Goal: Communication & Community: Answer question/provide support

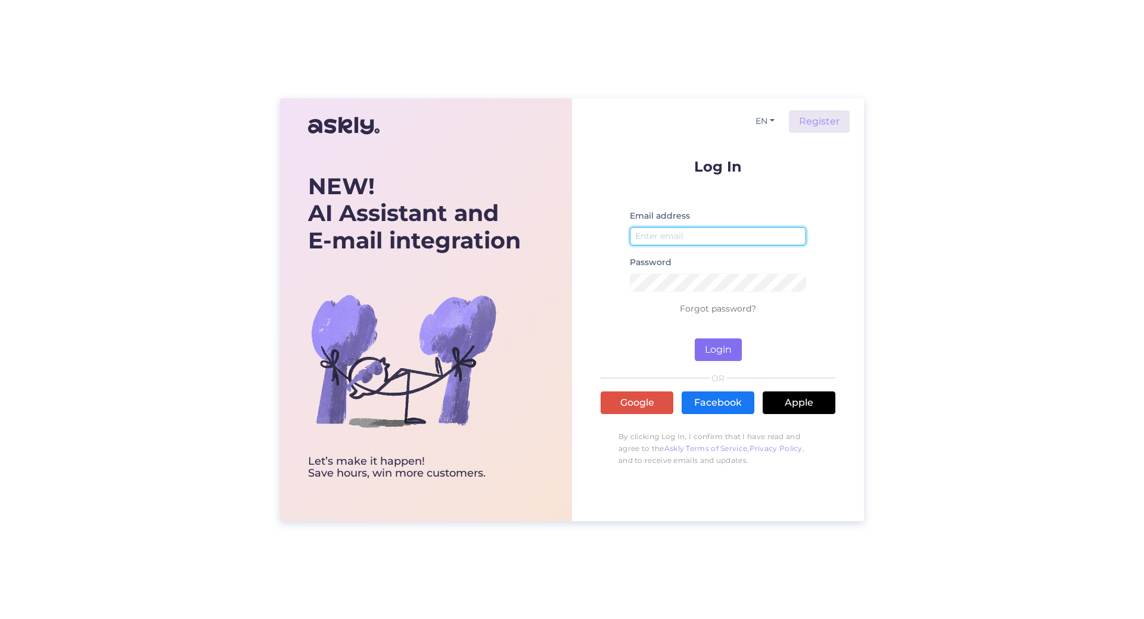
type input "[EMAIL_ADDRESS][DOMAIN_NAME]"
click at [724, 341] on button "Login" at bounding box center [718, 349] width 47 height 23
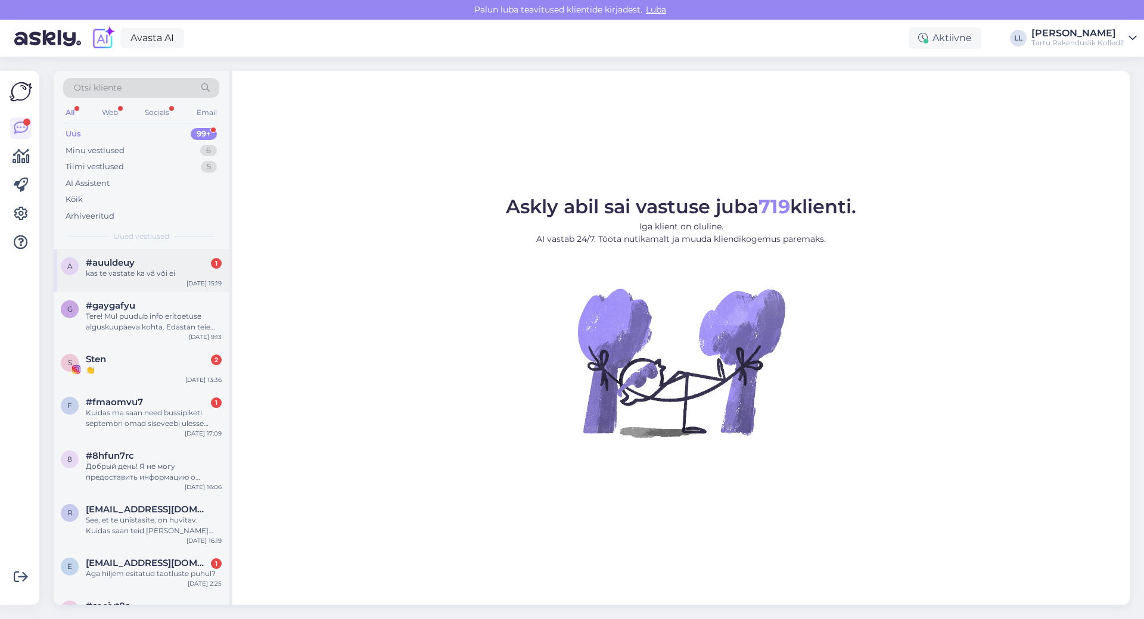
click at [148, 264] on div "#auuldeuy 1" at bounding box center [154, 262] width 136 height 11
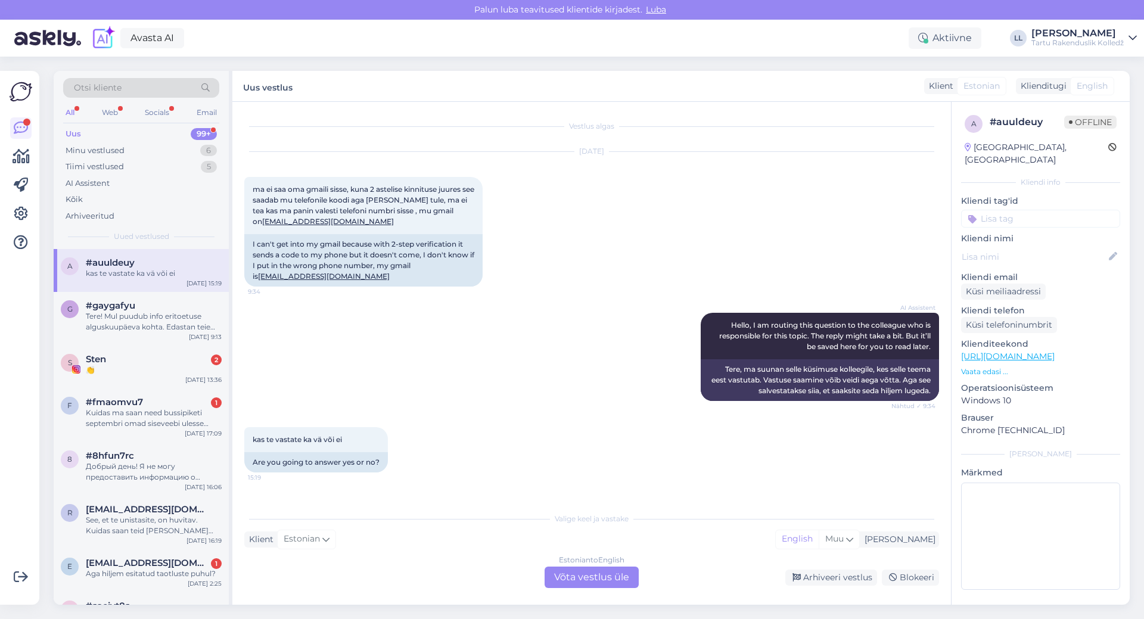
click at [602, 577] on div "Estonian to English Võta vestlus üle" at bounding box center [591, 576] width 94 height 21
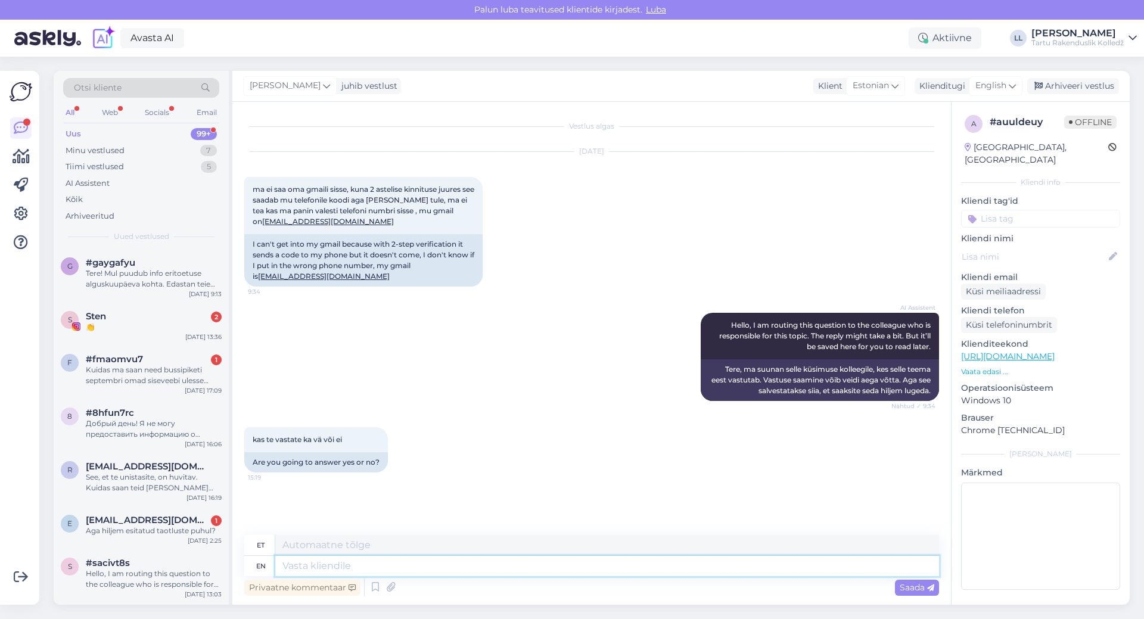
click at [510, 563] on textarea at bounding box center [607, 566] width 664 height 20
click at [992, 86] on span "English" at bounding box center [990, 85] width 31 height 13
type input "es"
click at [945, 158] on link "Estonian" at bounding box center [968, 157] width 131 height 19
click at [323, 569] on textarea at bounding box center [591, 563] width 695 height 25
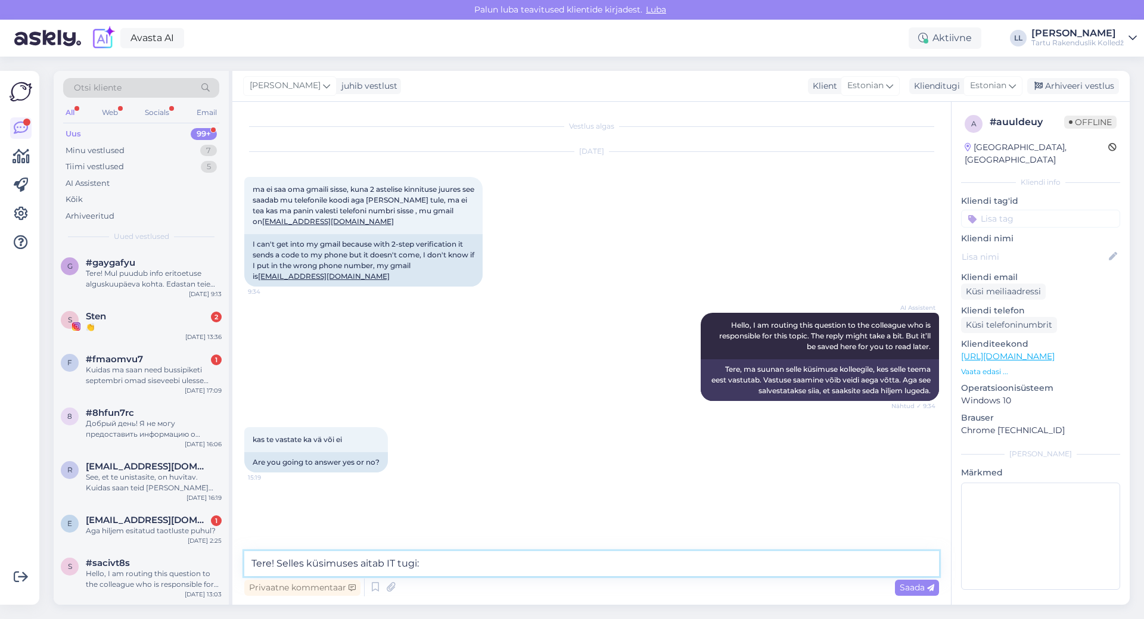
paste textarea "[URL][DOMAIN_NAME]"
type textarea "Tere! Selles küsimuses aitab IT tugi: [URL][DOMAIN_NAME]"
click at [905, 587] on span "Saada" at bounding box center [916, 587] width 35 height 11
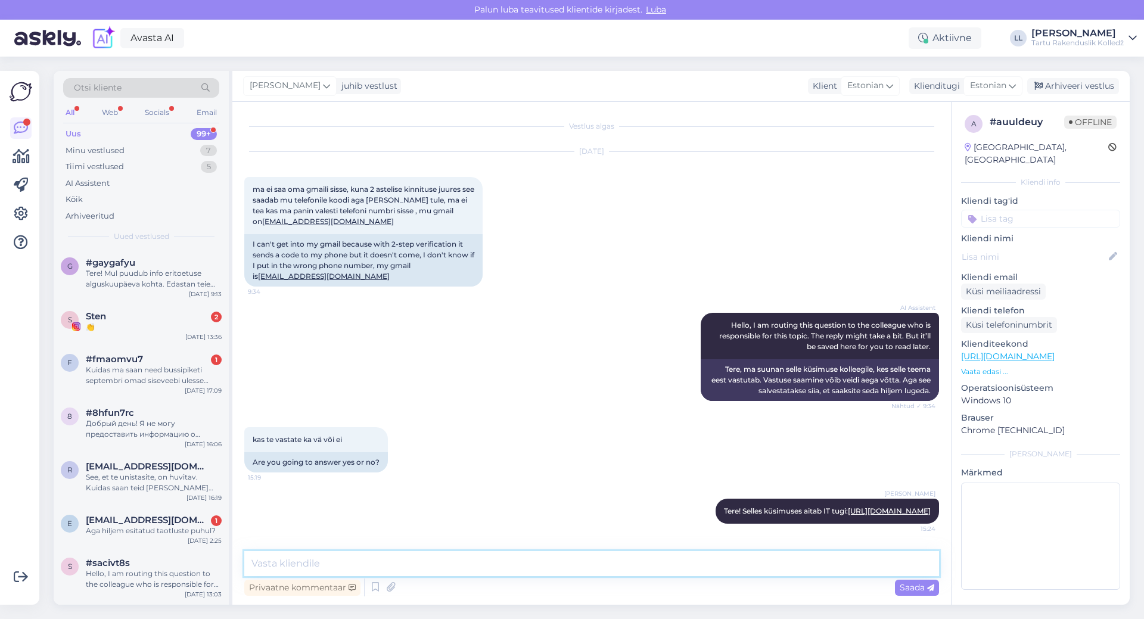
click at [449, 555] on textarea at bounding box center [591, 563] width 695 height 25
click at [134, 522] on span "[EMAIL_ADDRESS][DOMAIN_NAME]" at bounding box center [148, 520] width 124 height 11
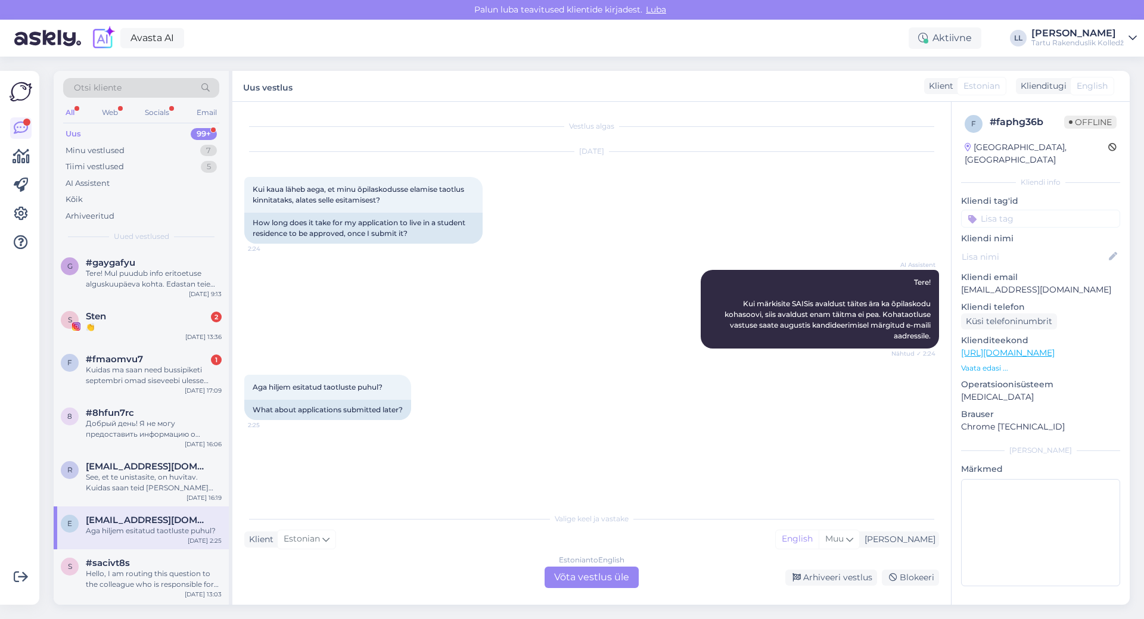
click at [601, 580] on div "Estonian to English Võta vestlus üle" at bounding box center [591, 576] width 94 height 21
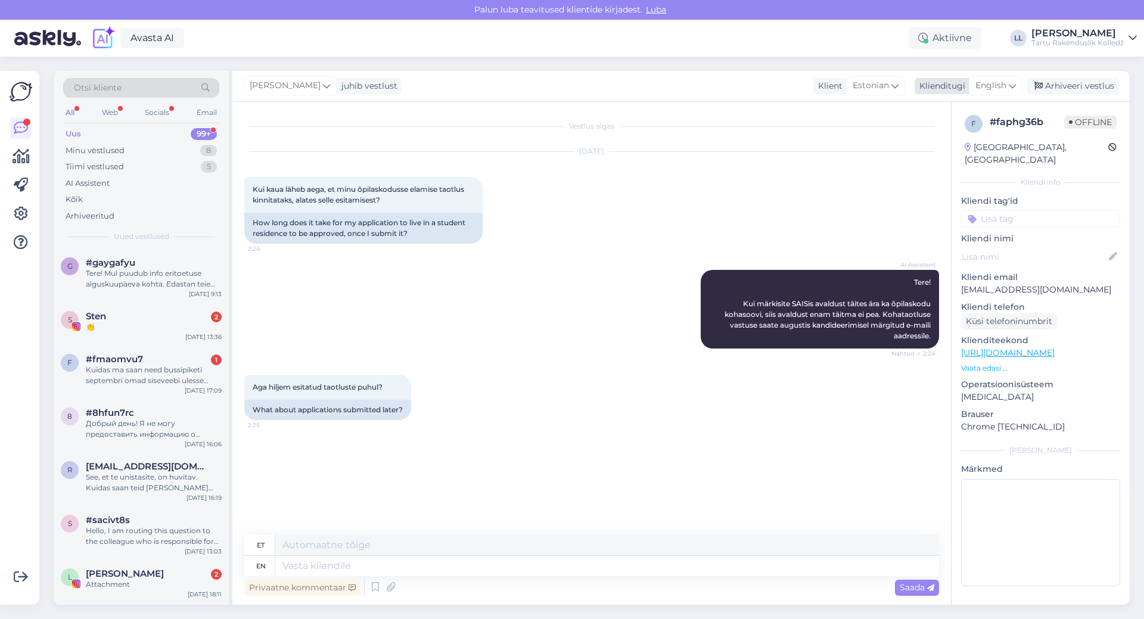
click at [1008, 88] on div "English" at bounding box center [995, 85] width 54 height 19
click at [952, 163] on link "Estonian" at bounding box center [968, 157] width 131 height 19
click at [313, 561] on textarea at bounding box center [591, 563] width 695 height 25
click at [335, 565] on textarea "Tere!" at bounding box center [591, 563] width 695 height 25
click at [562, 564] on textarea "Tere!" at bounding box center [591, 563] width 695 height 25
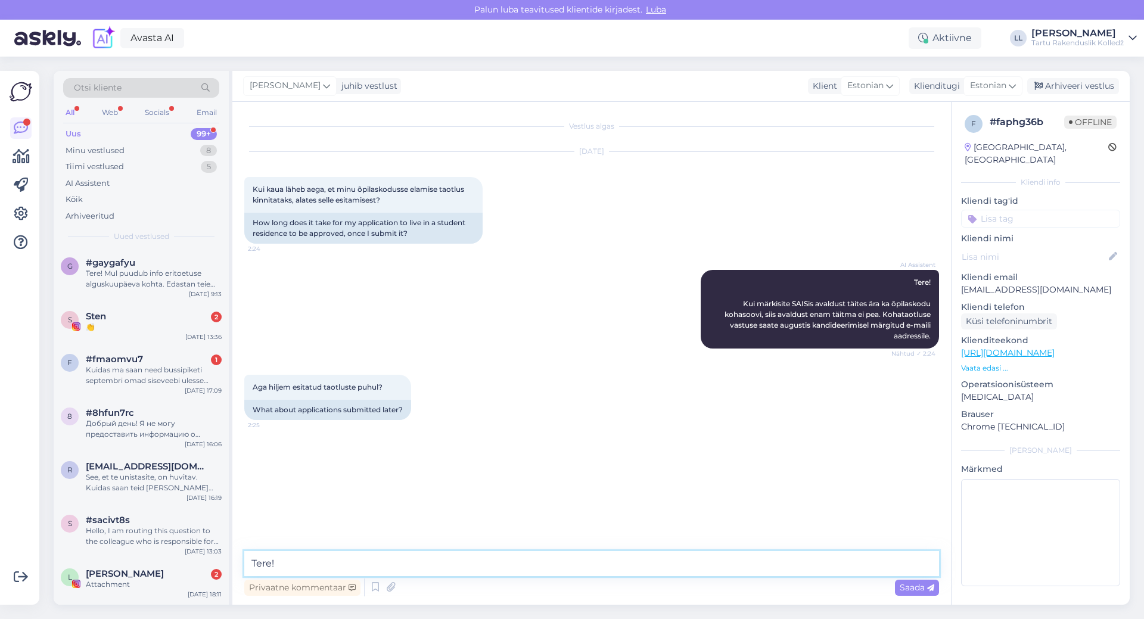
click at [547, 560] on textarea "Tere!" at bounding box center [591, 563] width 695 height 25
type textarea "Tere!"
